Goal: Find specific page/section: Find specific page/section

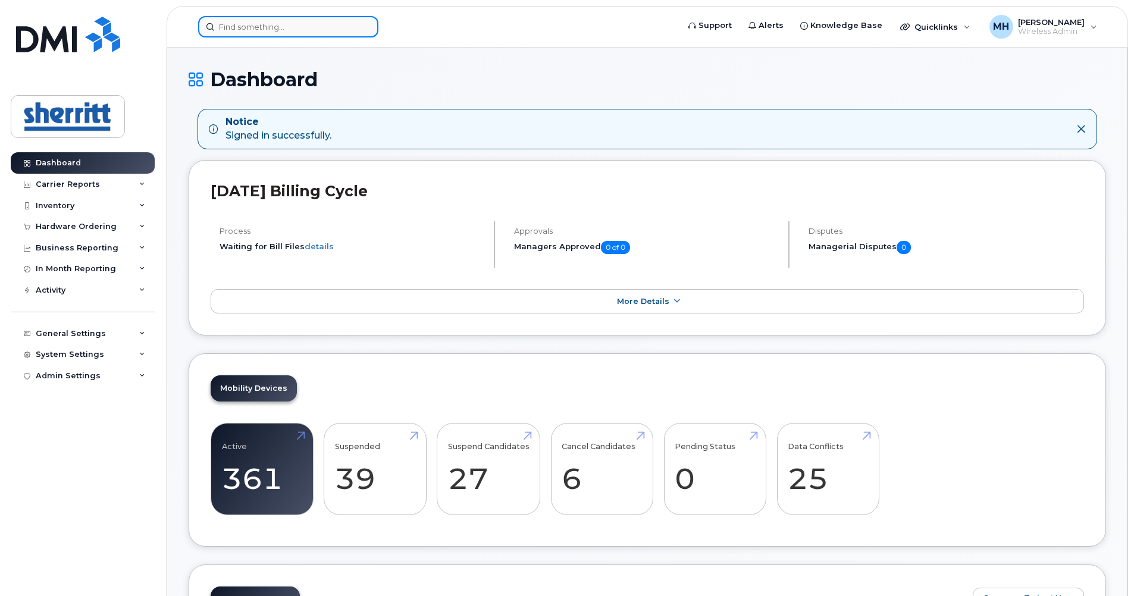
click at [311, 25] on input at bounding box center [288, 26] width 180 height 21
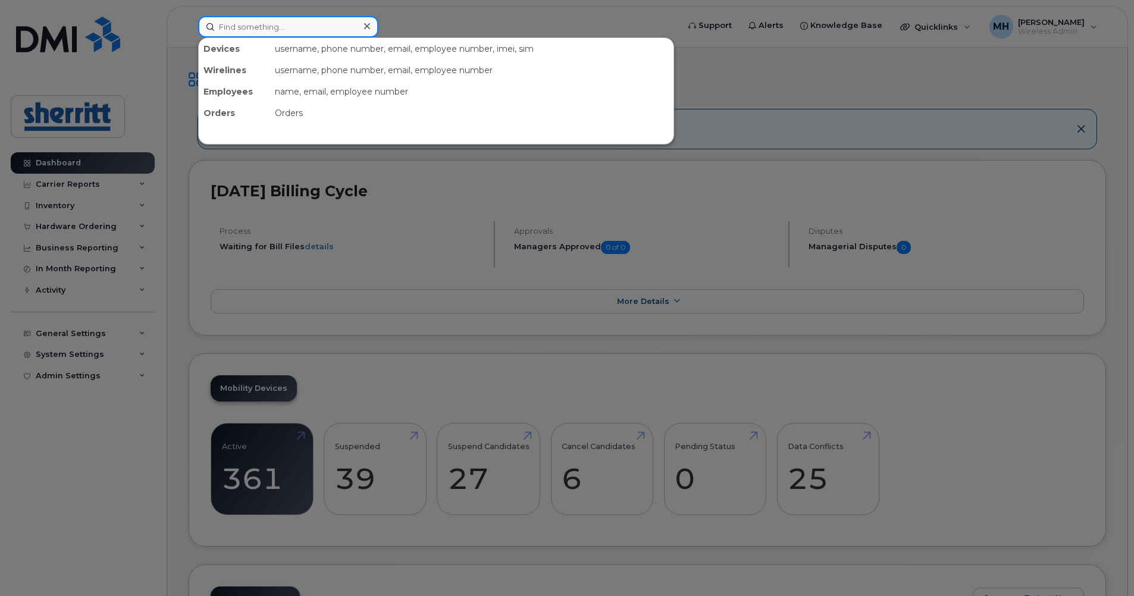
type input "g"
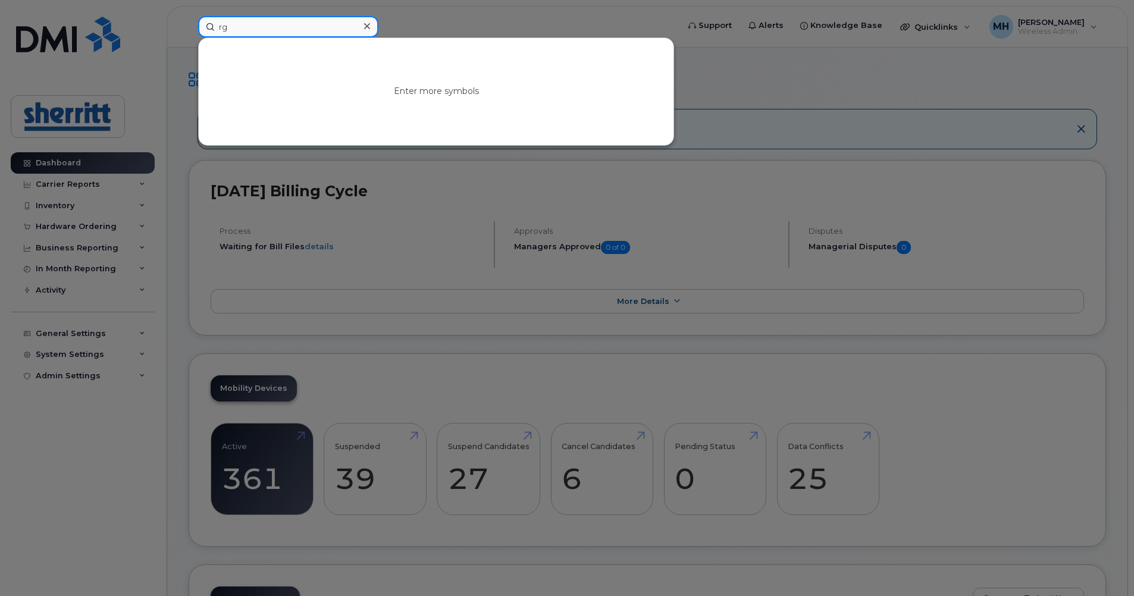
type input "r"
type input "f"
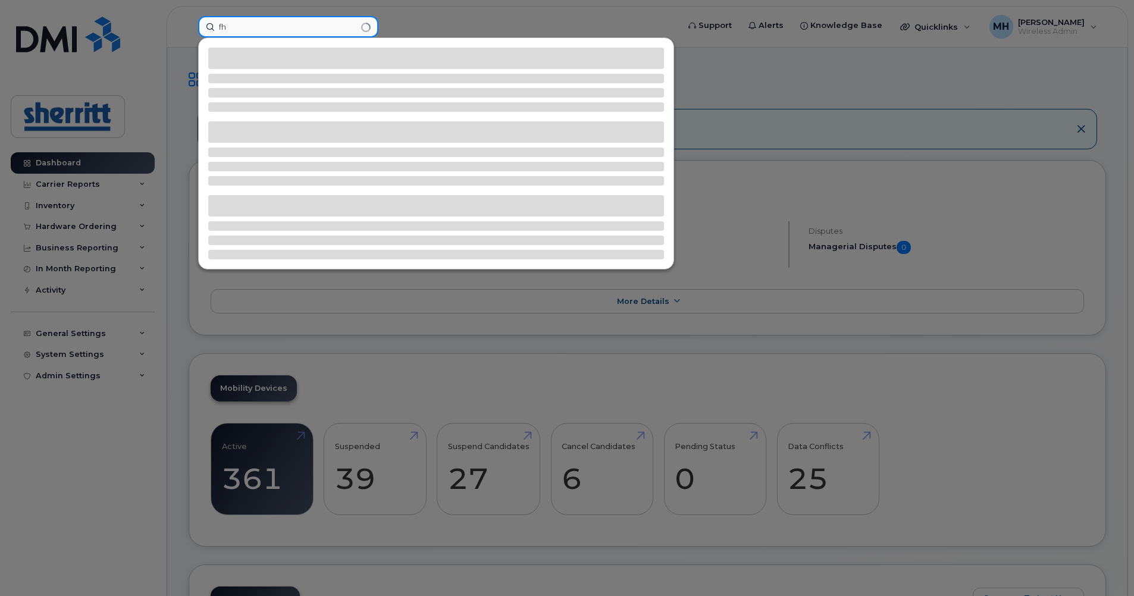
type input "f"
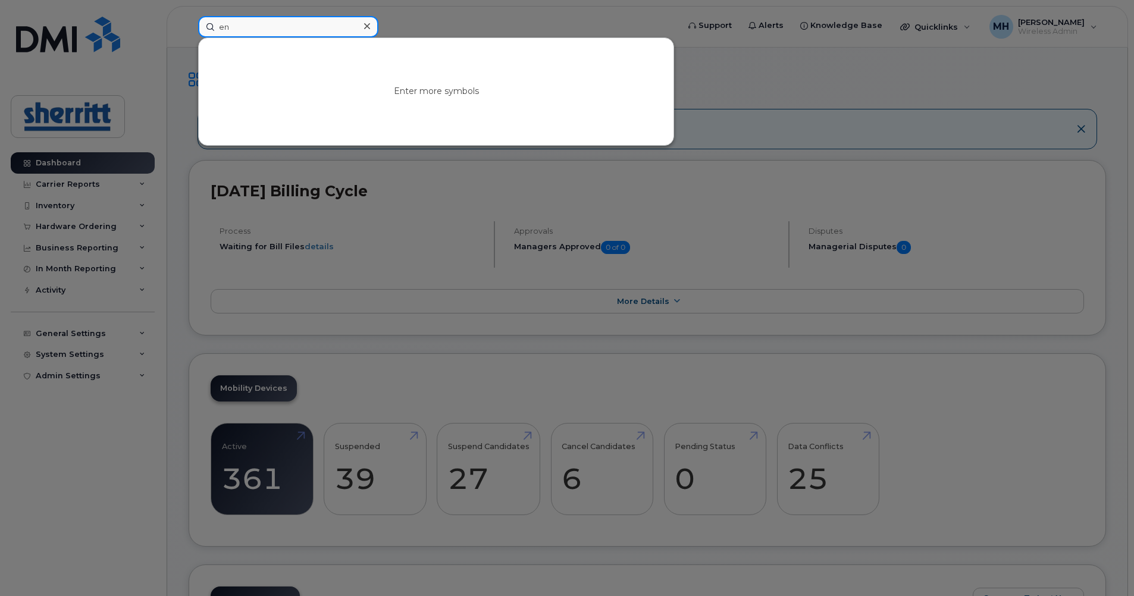
type input "e"
type input "d"
type input "n"
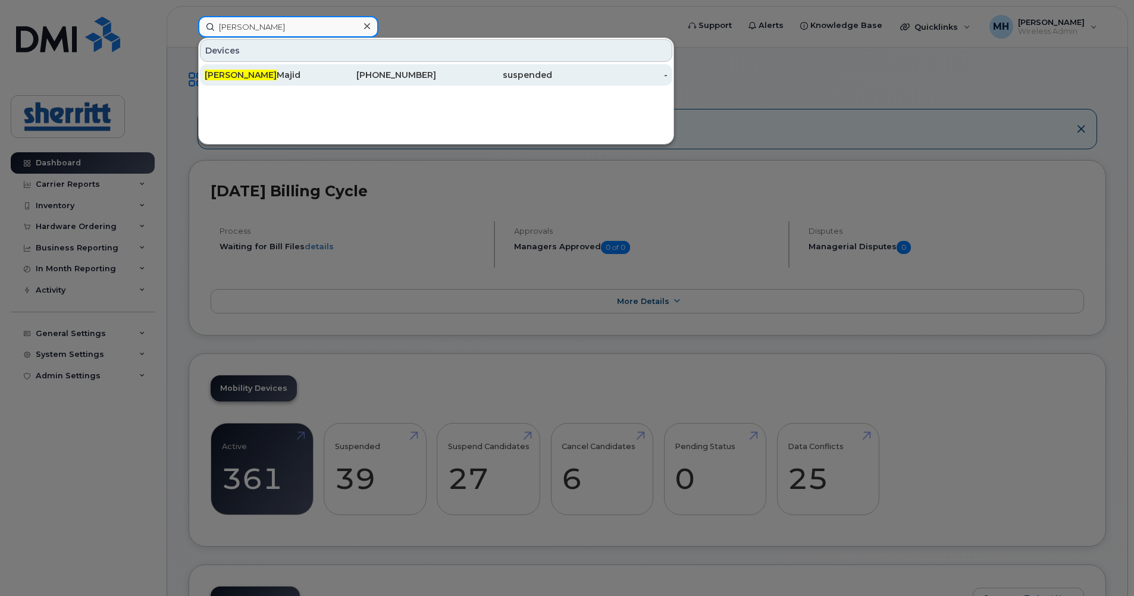
type input "[PERSON_NAME]"
click at [250, 74] on div "[PERSON_NAME]" at bounding box center [263, 75] width 116 height 12
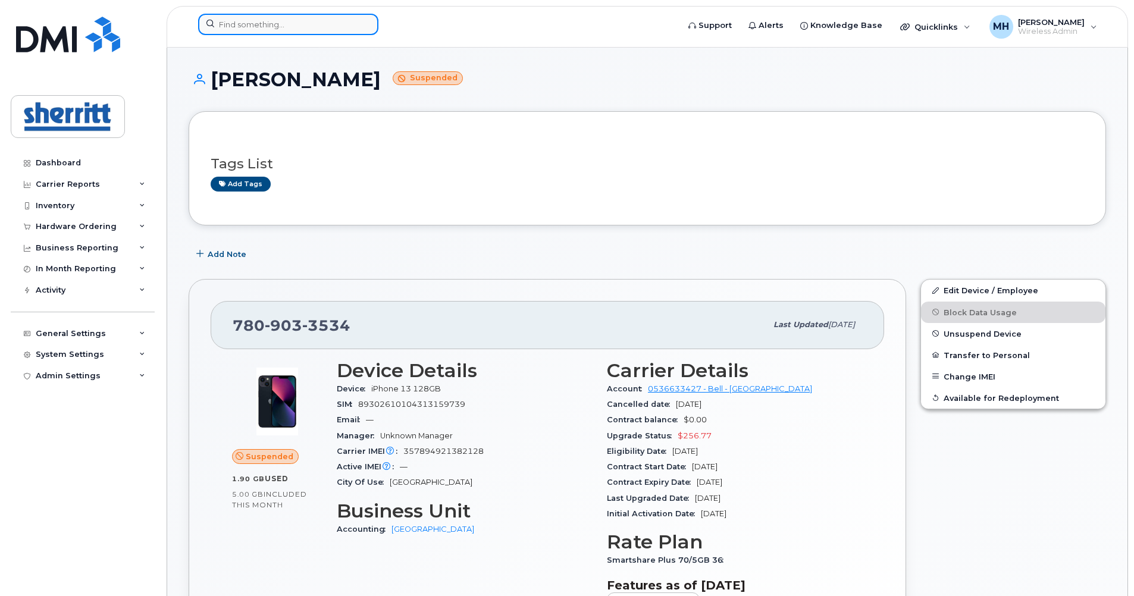
click at [322, 27] on input at bounding box center [288, 24] width 180 height 21
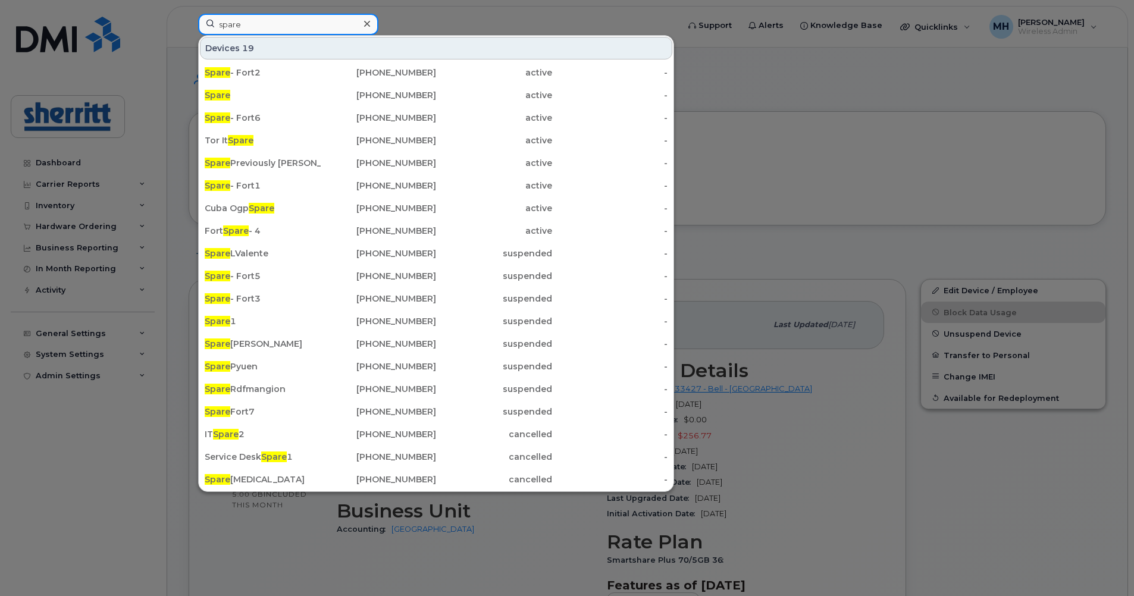
type input "spare"
click at [366, 23] on icon at bounding box center [367, 24] width 6 height 10
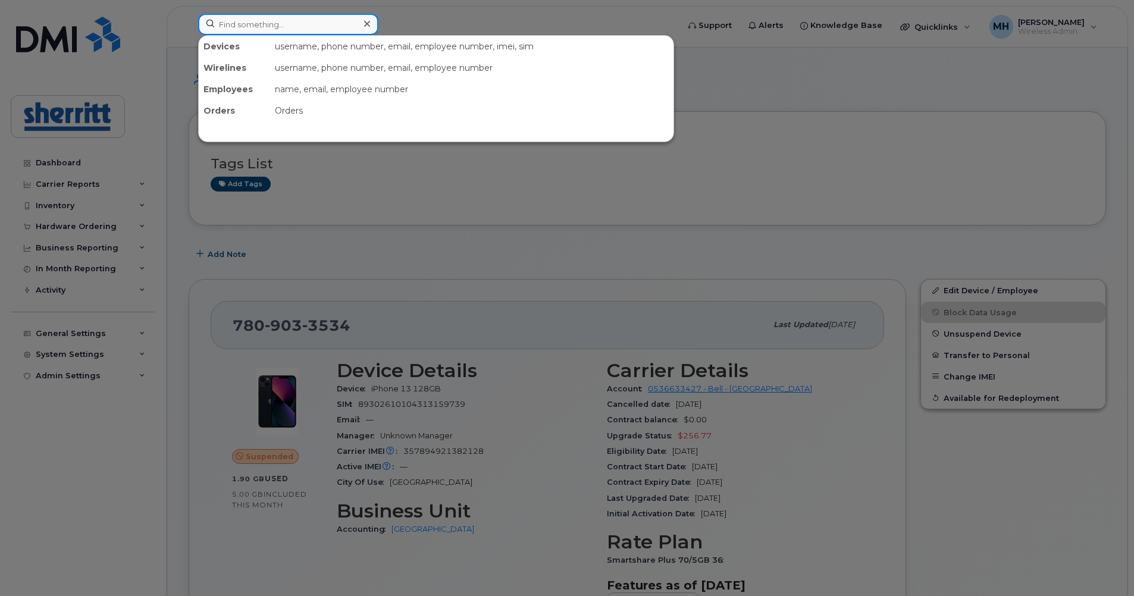
click at [321, 29] on input at bounding box center [288, 24] width 180 height 21
paste input "+1(780)913-9438"
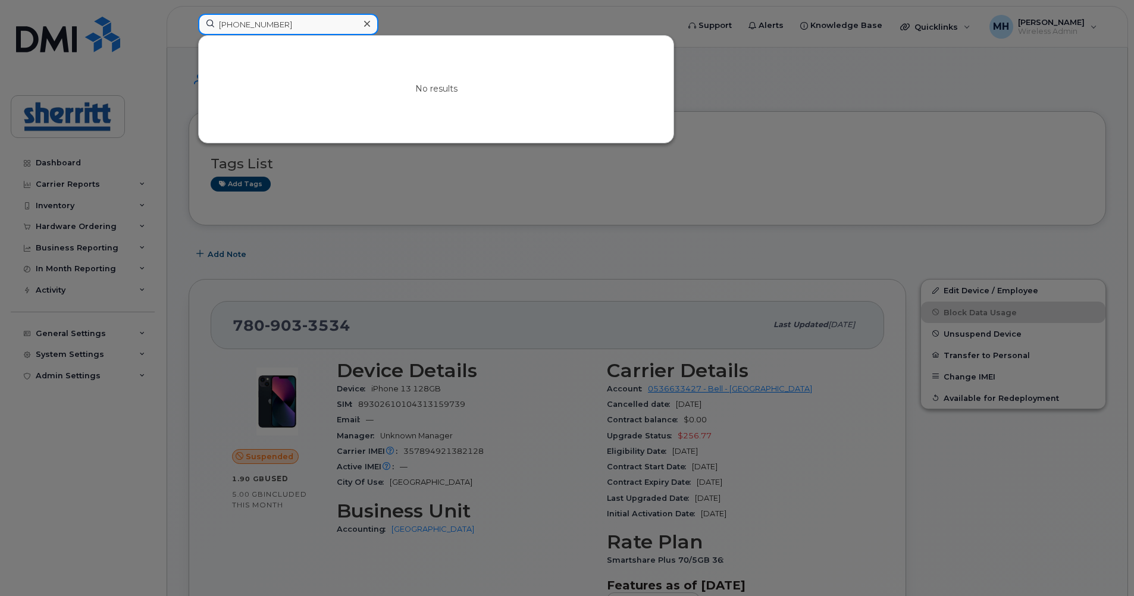
click at [251, 23] on input "+1(780)913-9438" at bounding box center [288, 24] width 180 height 21
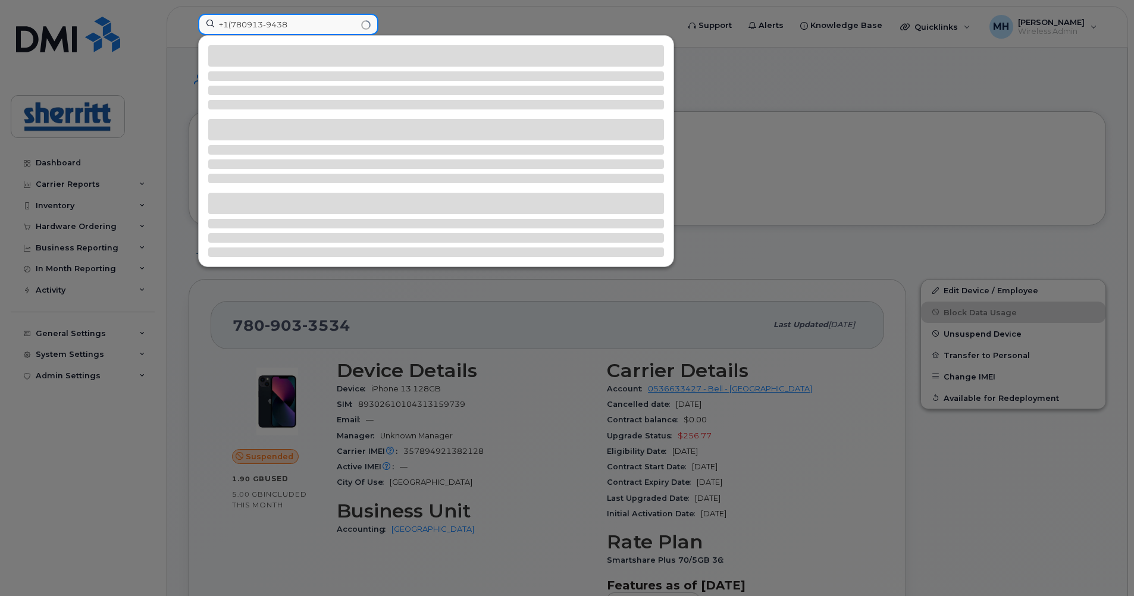
click at [231, 25] on input "+1(780913-9438" at bounding box center [288, 24] width 180 height 21
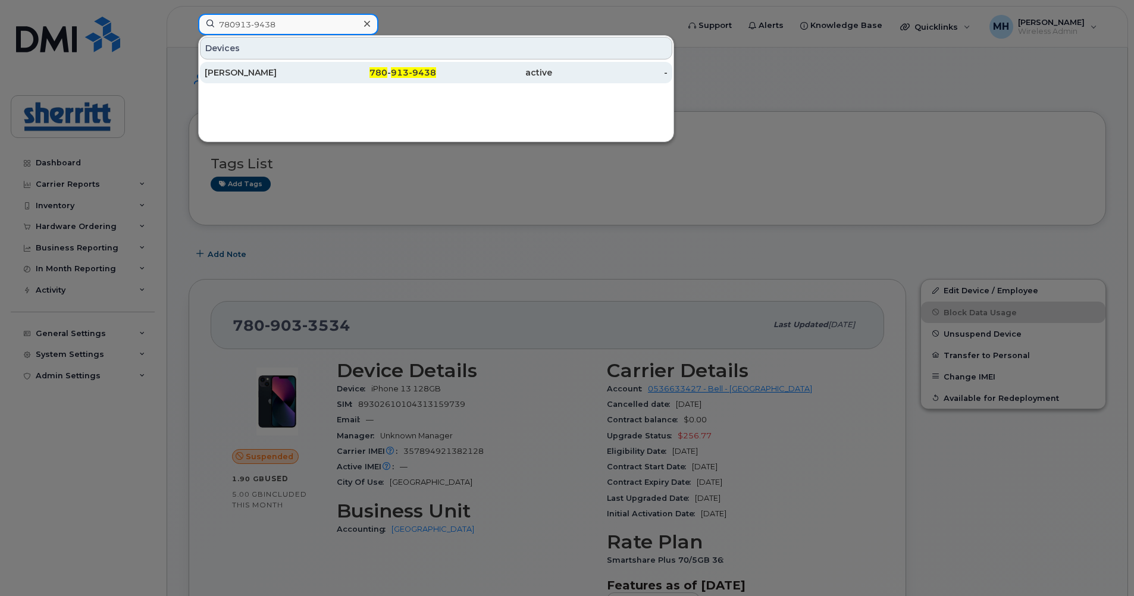
type input "780913-9438"
click at [292, 72] on div "Shamus Brison" at bounding box center [263, 73] width 116 height 12
